Goal: Task Accomplishment & Management: Complete application form

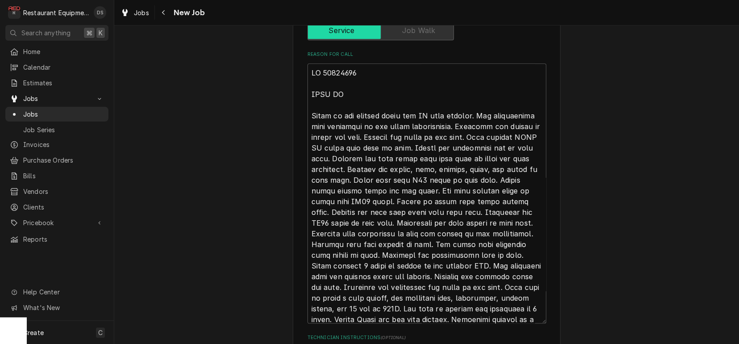
scroll to position [359, 0]
click at [311, 64] on textarea "Reason For Call" at bounding box center [426, 194] width 239 height 260
drag, startPoint x: 318, startPoint y: 62, endPoint x: 535, endPoint y: 311, distance: 329.8
click at [538, 312] on textarea "Reason For Call" at bounding box center [426, 194] width 239 height 260
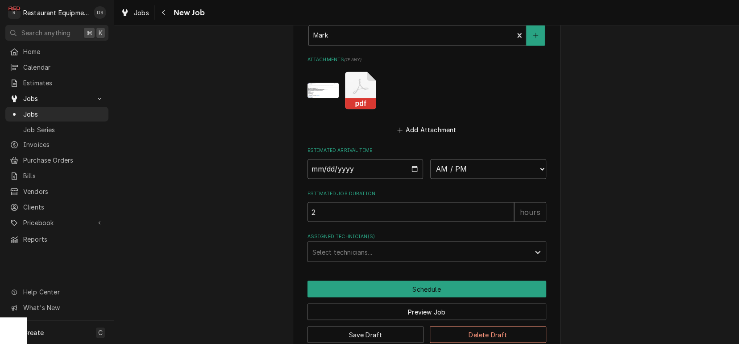
scroll to position [895, 0]
click at [495, 326] on button "Delete Draft" at bounding box center [488, 334] width 116 height 17
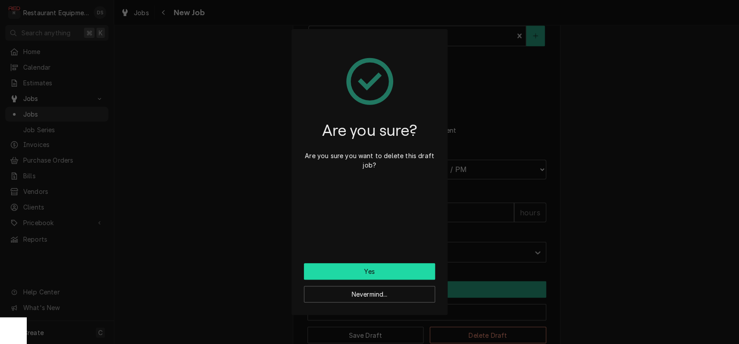
click at [375, 271] on button "Yes" at bounding box center [369, 271] width 131 height 17
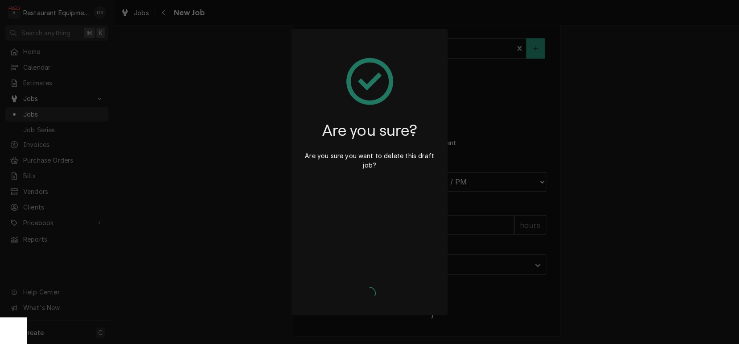
scroll to position [865, 0]
type textarea "x"
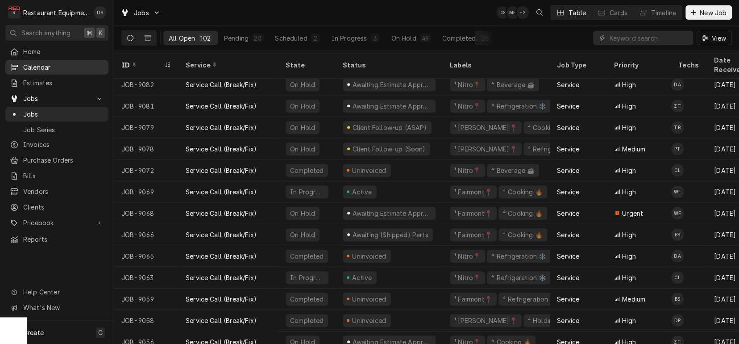
scroll to position [495, 0]
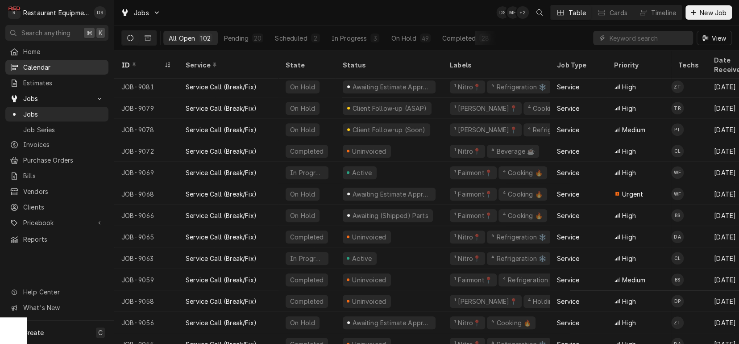
click at [337, 311] on div "Awaiting Estimate Approval" at bounding box center [389, 321] width 107 height 21
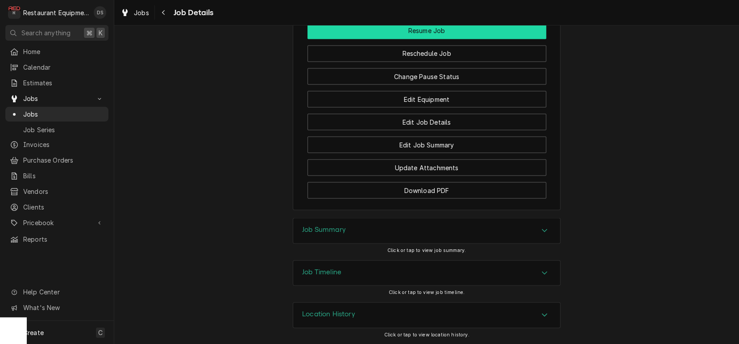
click at [411, 31] on button "Resume Job" at bounding box center [426, 30] width 239 height 17
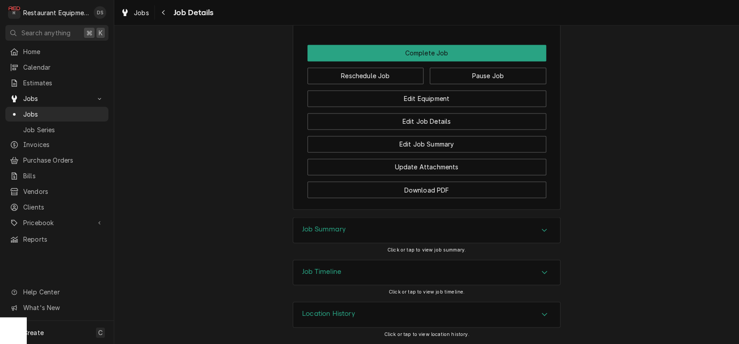
scroll to position [922, 0]
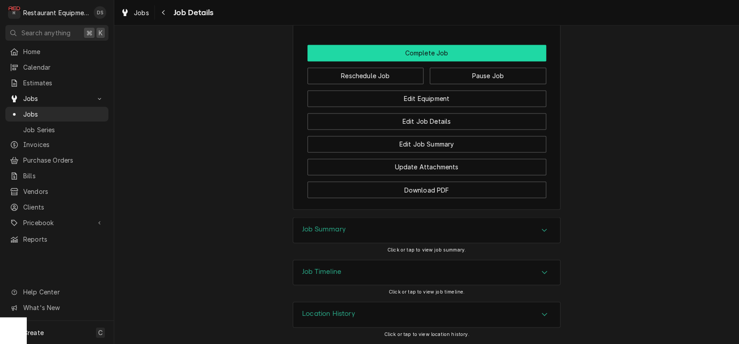
click at [419, 54] on button "Complete Job" at bounding box center [426, 53] width 239 height 17
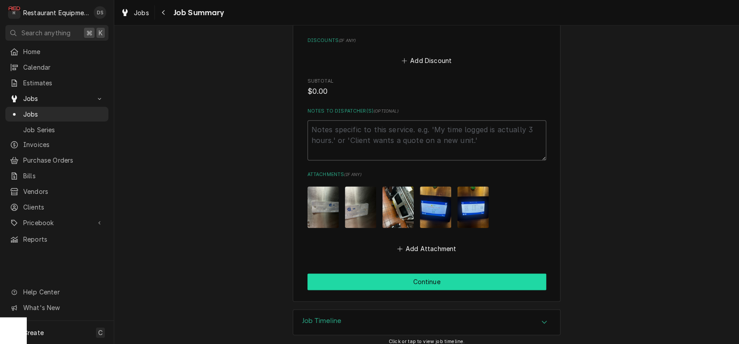
scroll to position [644, 0]
click at [419, 277] on button "Continue" at bounding box center [426, 282] width 239 height 17
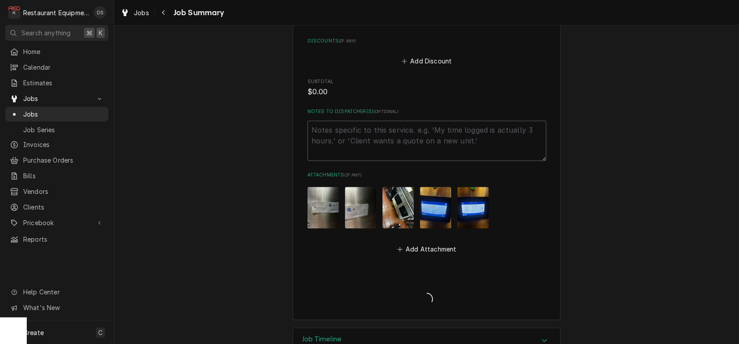
type textarea "x"
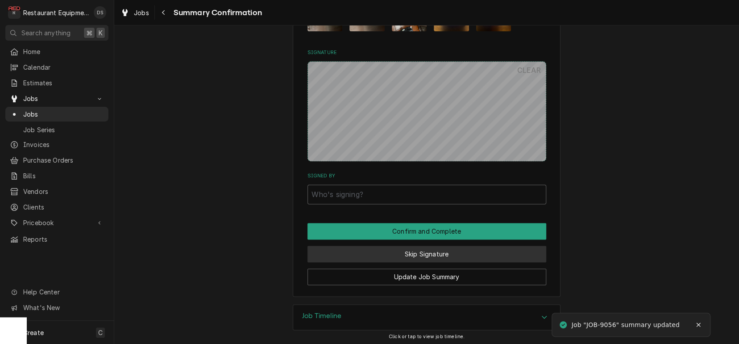
scroll to position [669, 0]
click at [421, 246] on button "Skip Signature" at bounding box center [426, 254] width 239 height 17
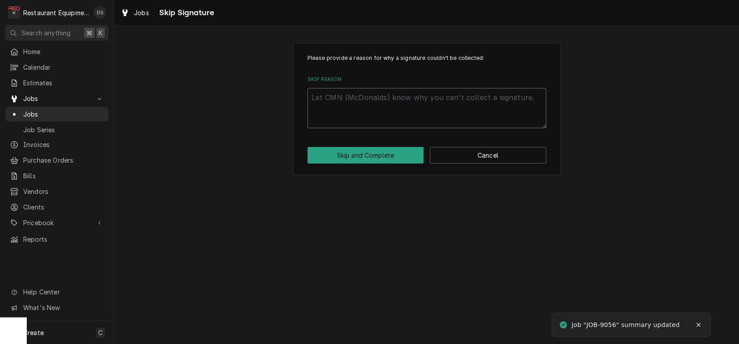
click at [379, 100] on textarea "Skip Reason" at bounding box center [426, 108] width 239 height 40
type textarea "x"
type textarea "E"
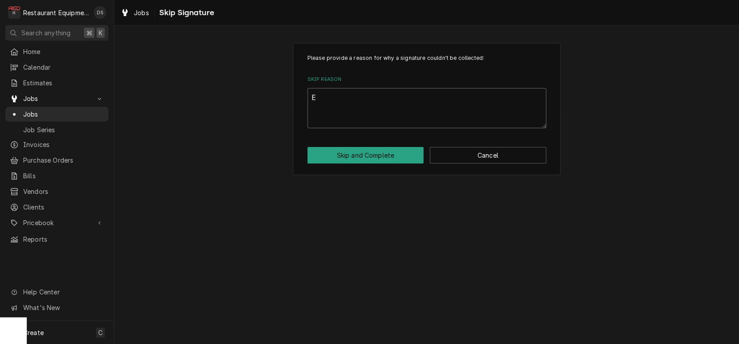
type textarea "x"
type textarea "Es"
type textarea "x"
type textarea "Est"
type textarea "x"
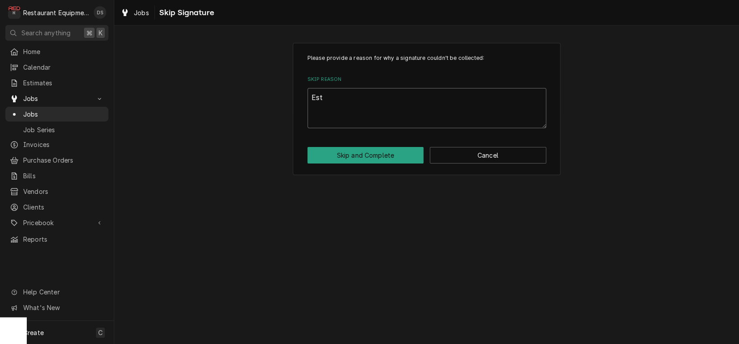
type textarea "Est"
type textarea "x"
type textarea "Est s"
type textarea "x"
type textarea "Est se"
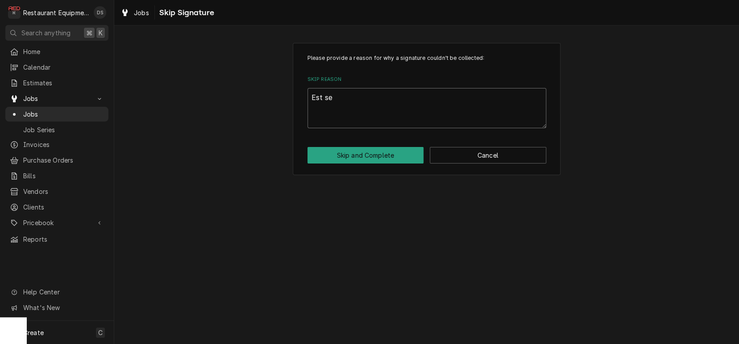
type textarea "x"
type textarea "Est sen"
type textarea "x"
type textarea "Est sent"
type textarea "x"
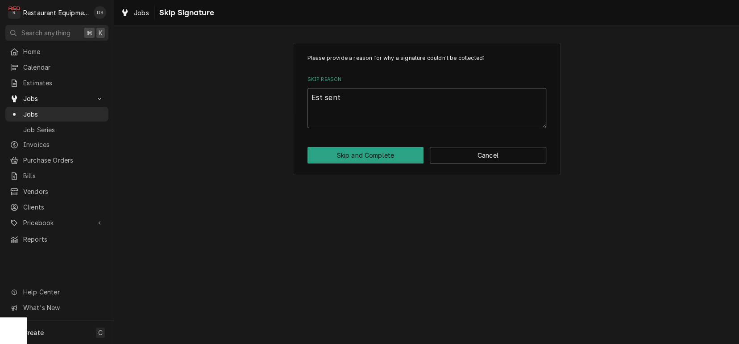
type textarea "Est sent"
type textarea "x"
type textarea "Est sent 9"
type textarea "x"
type textarea "Est sent 9/"
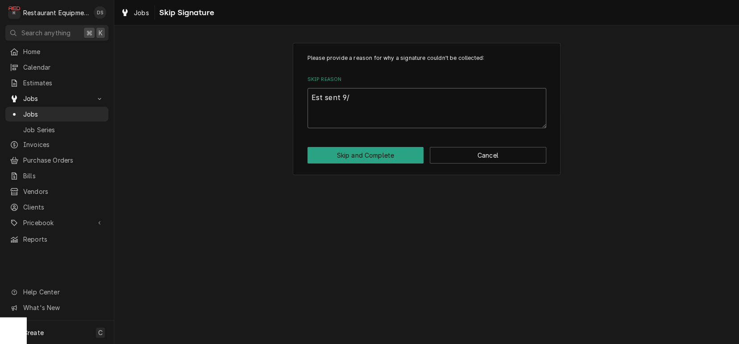
type textarea "x"
type textarea "Est sent 9/3"
type textarea "x"
type textarea "Est sent 9/30"
type textarea "x"
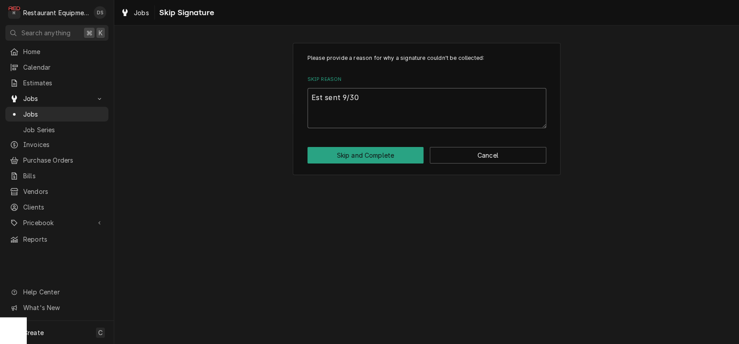
type textarea "Est sent 9/30."
type textarea "x"
type textarea "Est sent 9/30."
type textarea "x"
type textarea "Est sent 9/30. N"
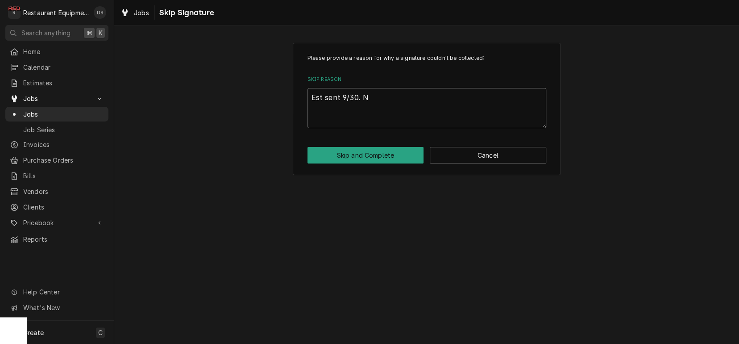
type textarea "x"
type textarea "Est sent 9/30. No"
type textarea "x"
type textarea "Est sent 9/30. No"
type textarea "x"
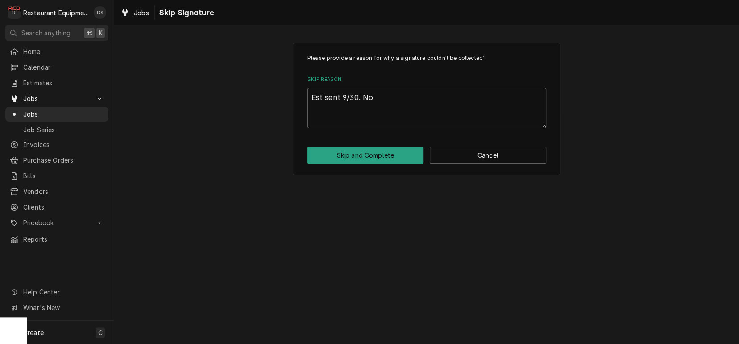
type textarea "Est sent 9/30. No r"
type textarea "x"
type textarea "Est sent 9/30. No re"
type textarea "x"
type textarea "Est sent 9/30. No rep"
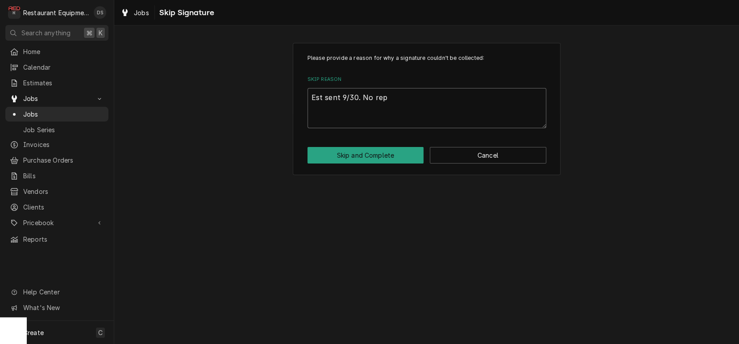
type textarea "x"
type textarea "Est sent 9/30. No repl"
type textarea "x"
type textarea "Est sent 9/30. No reply"
type textarea "x"
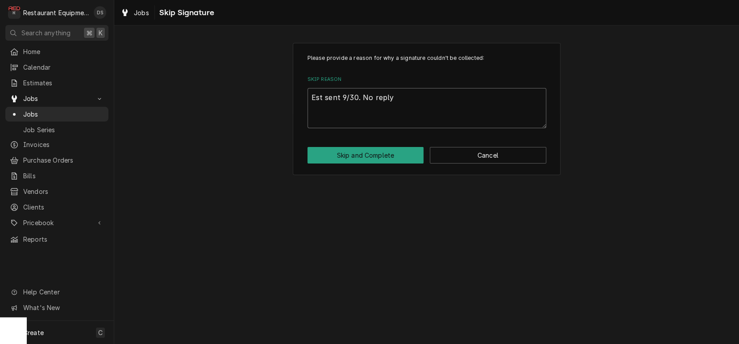
type textarea "Est sent 9/30. No reply,"
type textarea "x"
type textarea "Est sent 9/30. No reply,"
type textarea "x"
type textarea "Est sent 9/30. No reply, c"
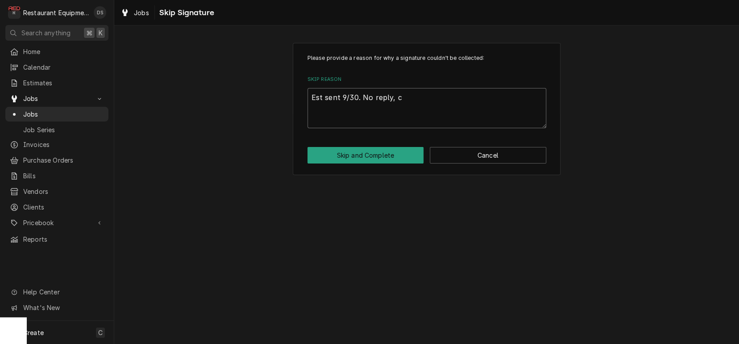
type textarea "x"
type textarea "Est sent 9/30. No reply, cl"
type textarea "x"
type textarea "Est sent 9/30. No reply, clo"
type textarea "x"
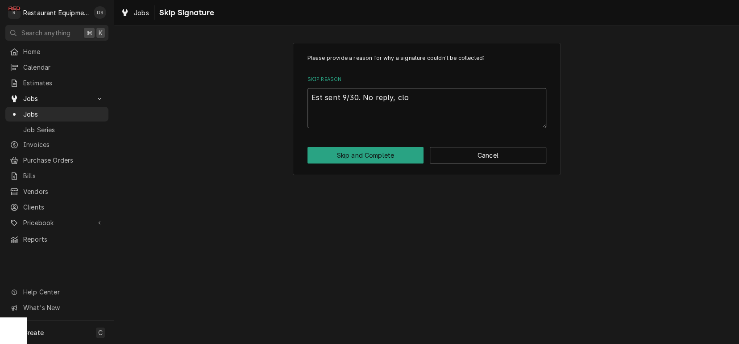
type textarea "Est sent 9/30. No reply, clos"
type textarea "x"
type textarea "Est sent 9/30. No reply, closi"
type textarea "x"
type textarea "Est sent 9/30. No reply, closin"
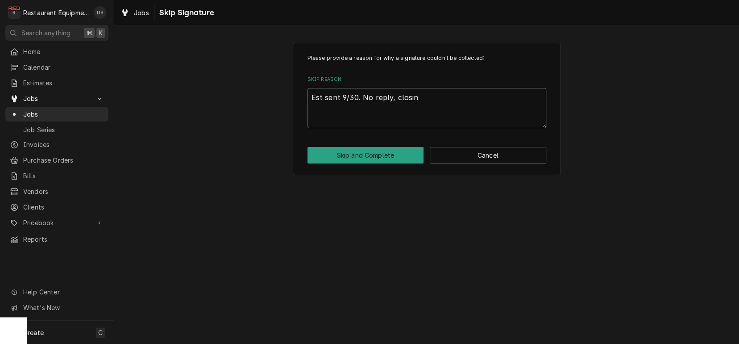
type textarea "x"
type textarea "Est sent 9/30. No reply, closing"
type textarea "x"
type textarea "Est sent 9/30. No reply, closing"
type textarea "x"
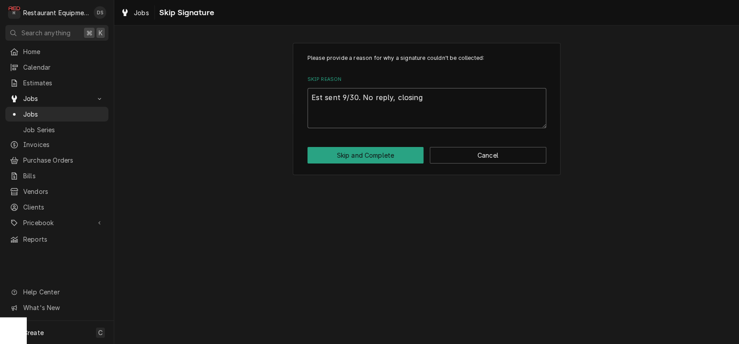
type textarea "Est sent 9/30. No reply, closing a"
type textarea "x"
type textarea "Est sent 9/30. No reply, closing"
type textarea "x"
type textarea "Est sent 9/30. No reply, closing c"
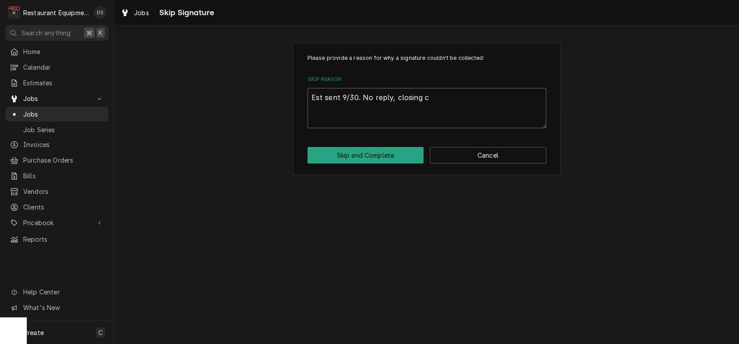
type textarea "x"
type textarea "Est sent 9/30. No reply, closing ca"
type textarea "x"
type textarea "Est sent 9/30. No reply, closing cal"
type textarea "x"
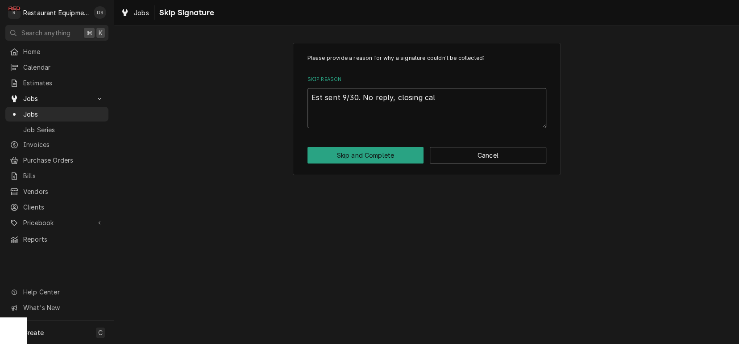
type textarea "Est sent 9/30. No reply, closing call"
type textarea "x"
type textarea "Est sent 9/30. No reply, closing call."
click at [358, 152] on button "Skip and Complete" at bounding box center [365, 155] width 116 height 17
type textarea "x"
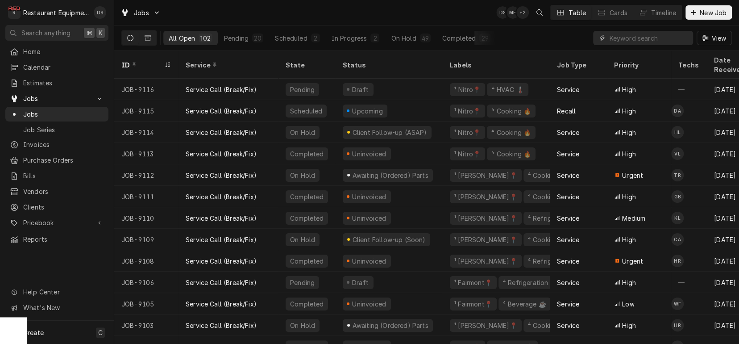
click at [623, 38] on input "Dynamic Content Wrapper" at bounding box center [648, 38] width 79 height 14
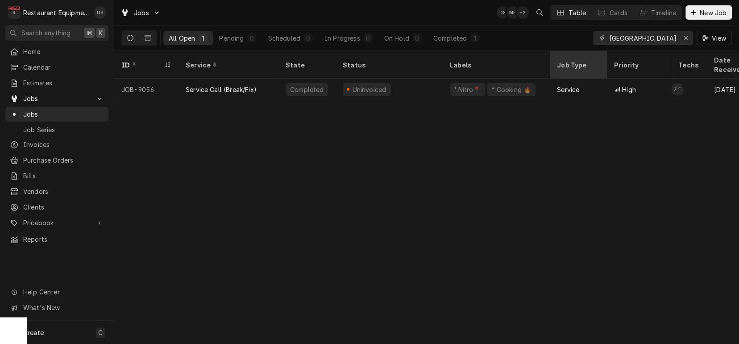
type input "[GEOGRAPHIC_DATA]"
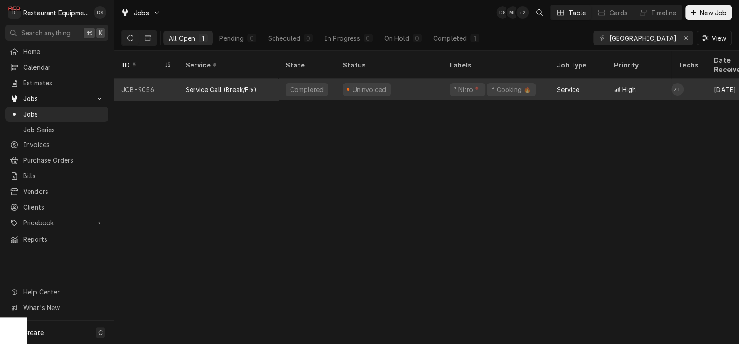
drag, startPoint x: 598, startPoint y: 50, endPoint x: 390, endPoint y: 78, distance: 209.7
click at [390, 79] on div "Uninvoiced" at bounding box center [389, 89] width 107 height 21
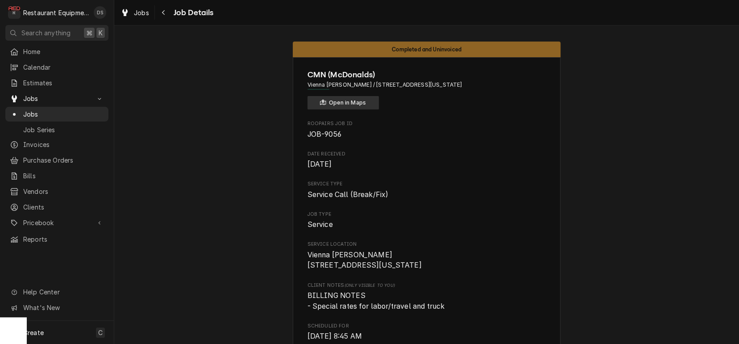
click at [360, 102] on button "Open in Maps" at bounding box center [342, 102] width 71 height 13
